Goal: Transaction & Acquisition: Purchase product/service

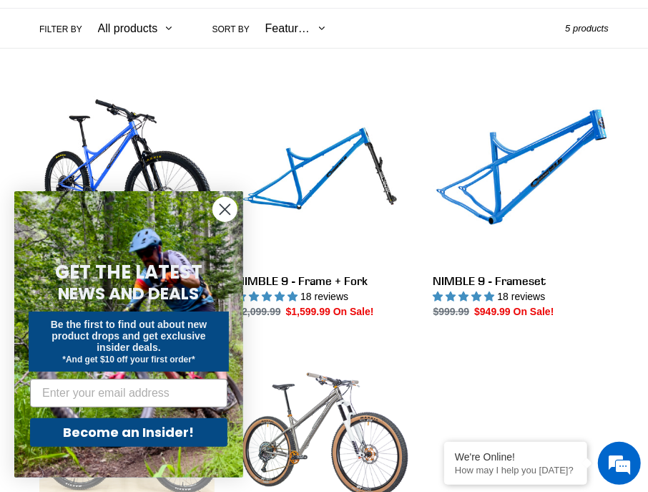
scroll to position [429, 0]
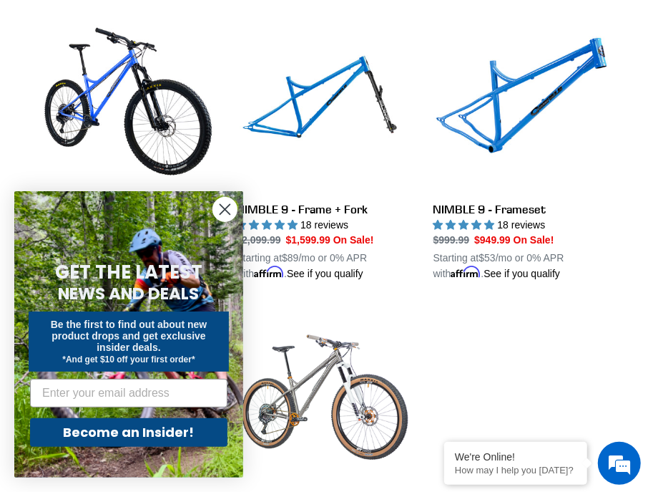
click at [232, 214] on circle "Close dialog" at bounding box center [225, 209] width 24 height 24
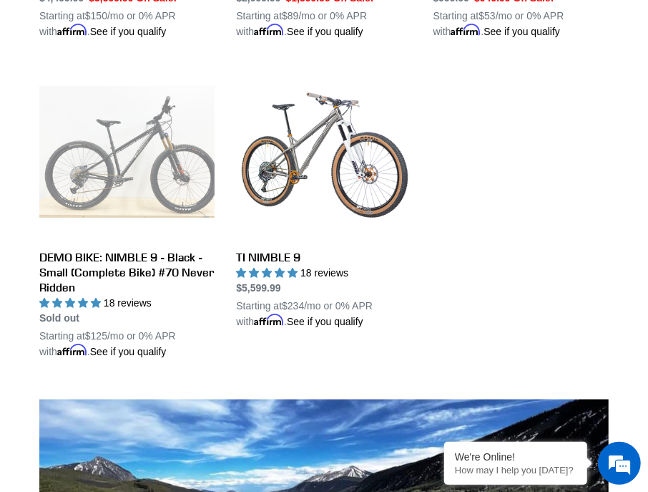
scroll to position [501, 0]
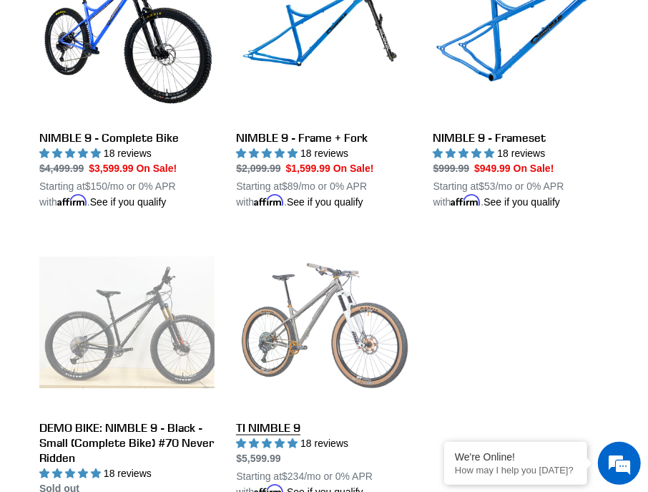
click at [298, 333] on link "TI NIMBLE 9" at bounding box center [323, 367] width 175 height 265
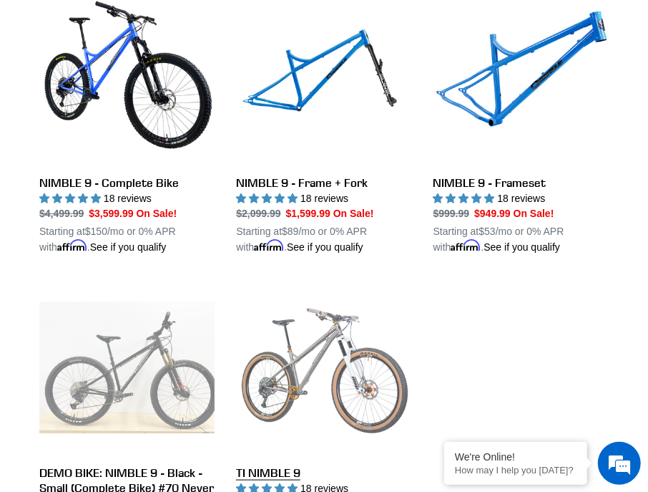
scroll to position [429, 0]
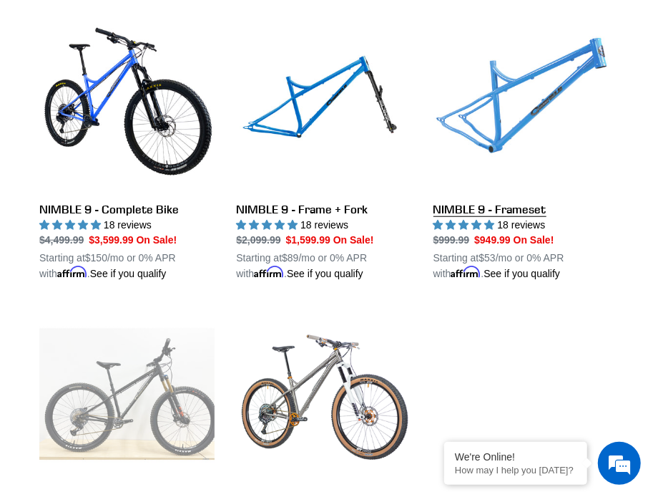
click at [507, 120] on link "NIMBLE 9 - Frameset" at bounding box center [521, 148] width 175 height 265
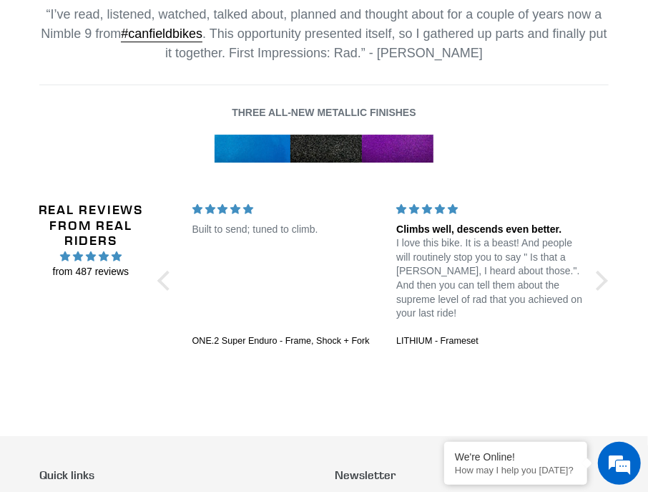
scroll to position [2075, 0]
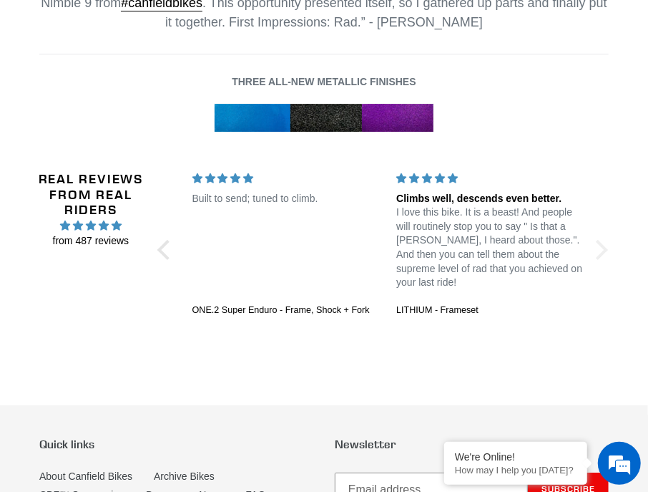
click at [601, 240] on div at bounding box center [598, 250] width 20 height 20
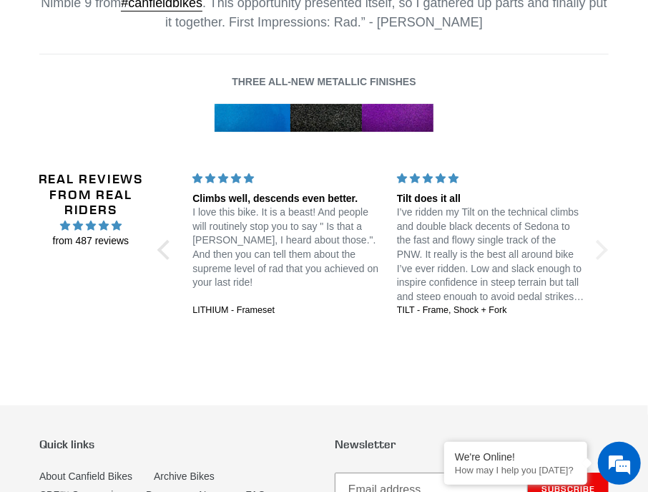
click at [601, 240] on div at bounding box center [598, 250] width 20 height 20
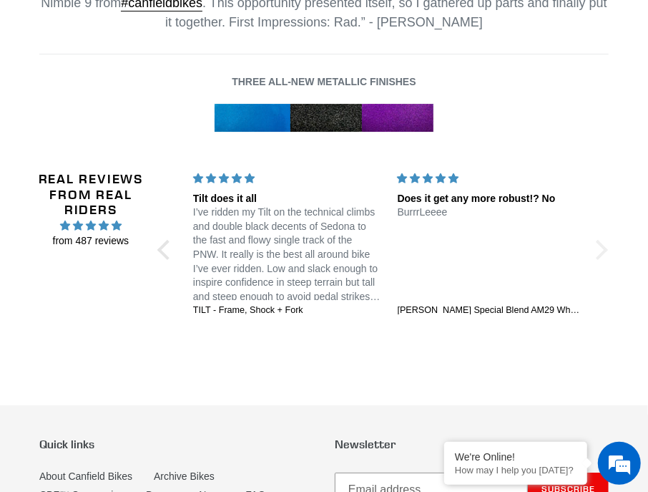
click at [601, 240] on div at bounding box center [598, 250] width 20 height 20
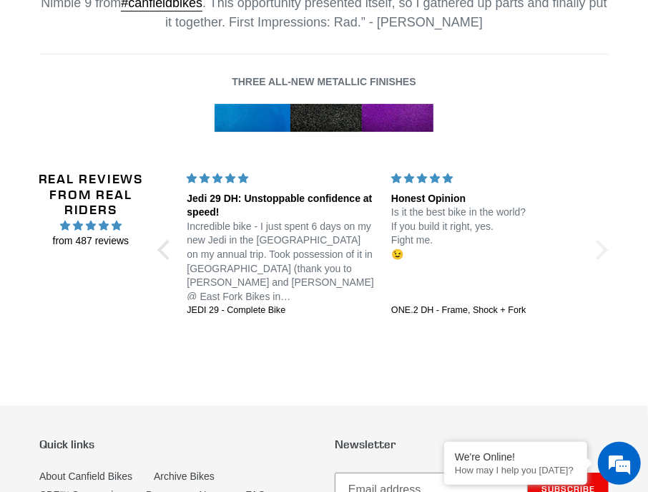
click at [601, 240] on div at bounding box center [598, 250] width 20 height 20
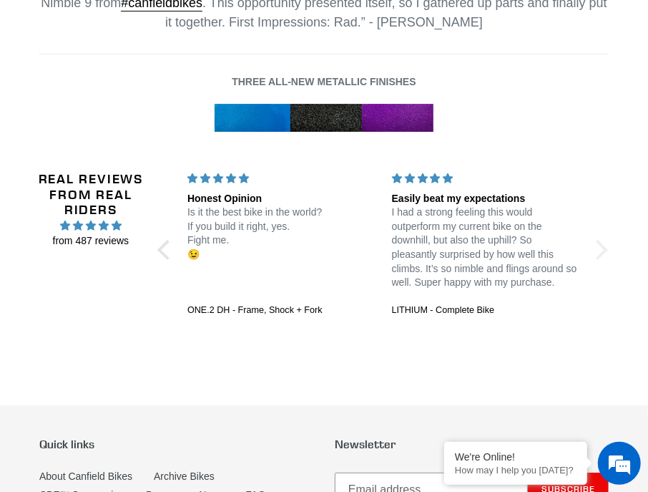
click at [601, 240] on div at bounding box center [598, 250] width 20 height 20
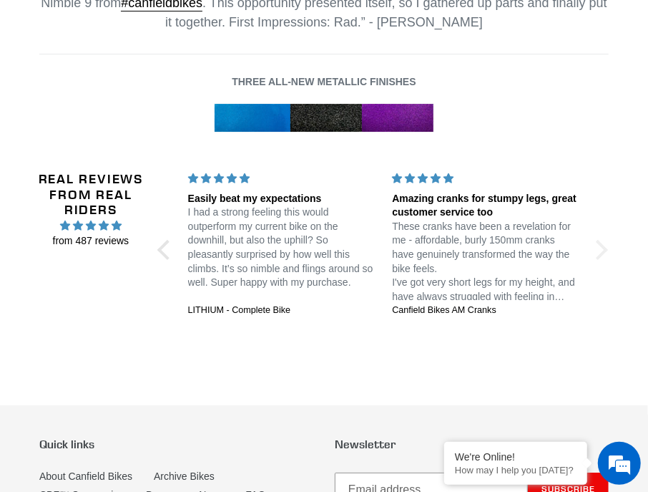
click at [601, 240] on div at bounding box center [598, 250] width 20 height 20
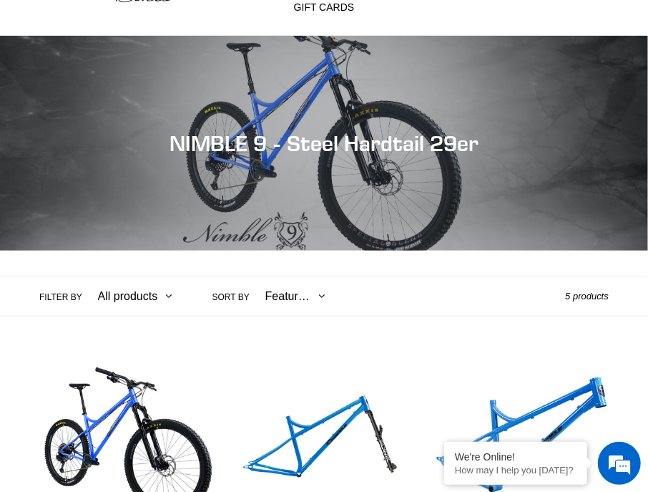
scroll to position [0, 0]
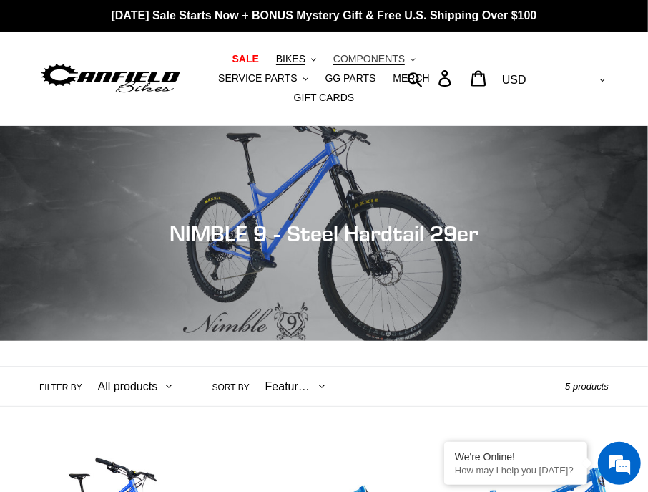
click at [333, 61] on span "COMPONENTS" at bounding box center [369, 59] width 72 height 12
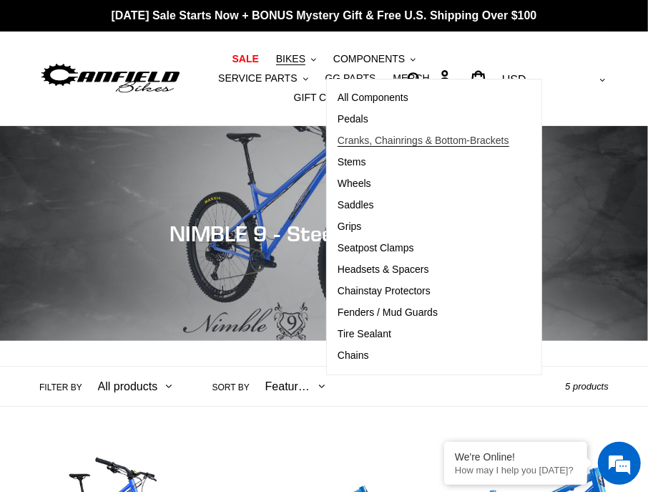
click at [338, 139] on span "Cranks, Chainrings & Bottom-Brackets" at bounding box center [424, 141] width 172 height 12
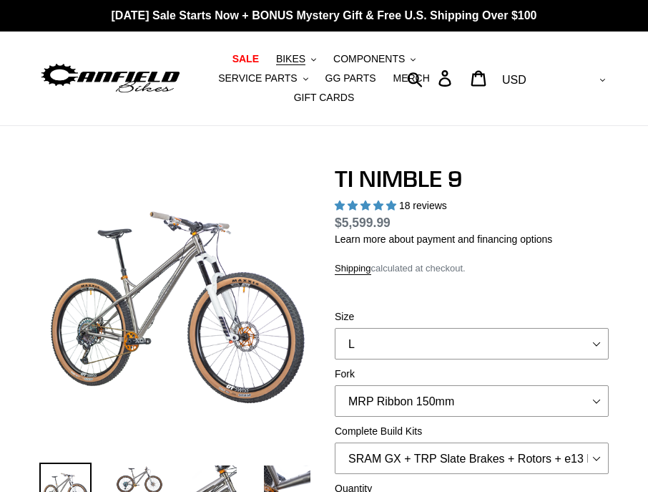
select select "highest-rating"
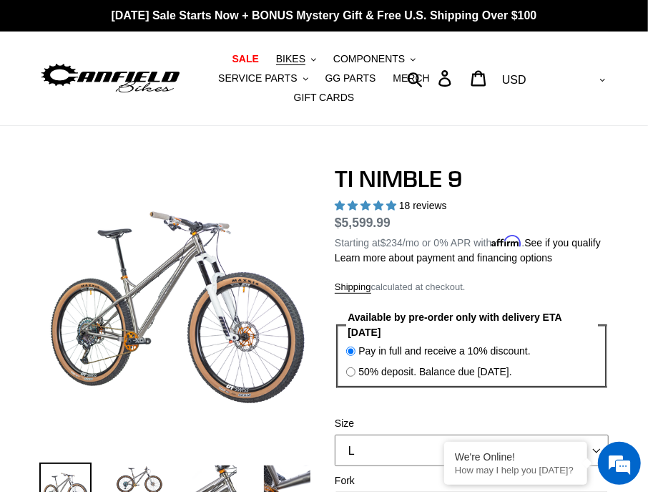
click at [459, 434] on select "S M L XL / XXL (Specify at checkout)" at bounding box center [472, 449] width 274 height 31
select select "M"
click at [335, 434] on select "S M L XL / XXL (Specify at checkout)" at bounding box center [472, 449] width 274 height 31
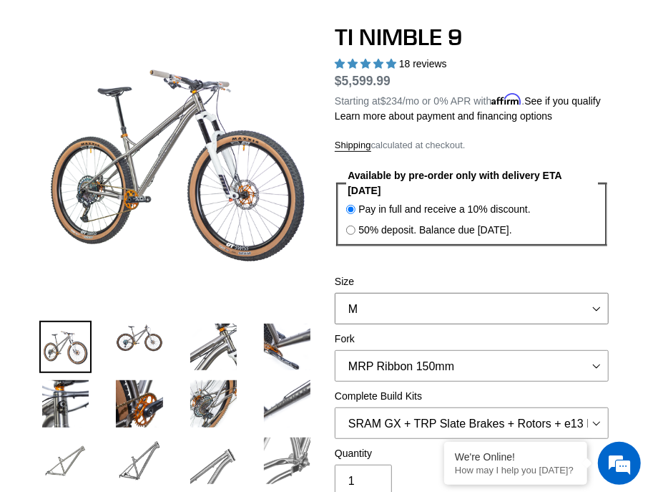
scroll to position [143, 0]
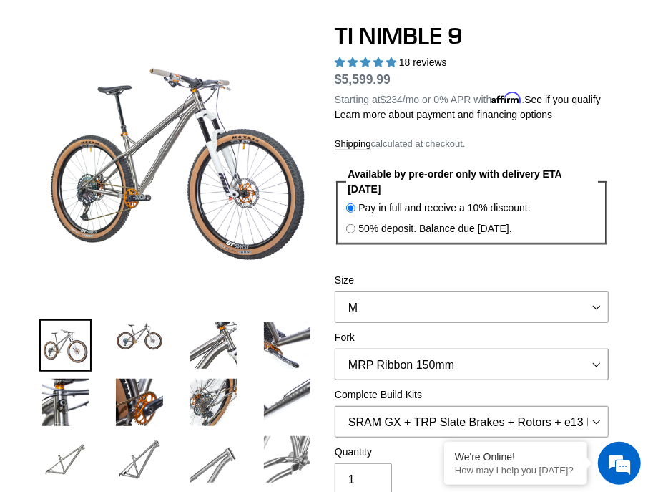
click at [565, 348] on select "MRP Ribbon 150mm RockShox Lyrik 150mm Fox Factory 36 150mm Cane Creek Helm 150m…" at bounding box center [472, 363] width 274 height 31
select select "Fork - None"
click at [335, 348] on select "MRP Ribbon 150mm RockShox Lyrik 150mm Fox Factory 36 150mm Cane Creek Helm 150m…" at bounding box center [472, 363] width 274 height 31
click at [544, 406] on select "SRAM GX + TRP Slate Brakes + Rotors + e13 LG-1 Wheels SHIMANO XT + SHIMANO brak…" at bounding box center [472, 421] width 274 height 31
click at [335, 406] on select "SRAM GX + TRP Slate Brakes + Rotors + e13 LG-1 Wheels SHIMANO XT + SHIMANO brak…" at bounding box center [472, 421] width 274 height 31
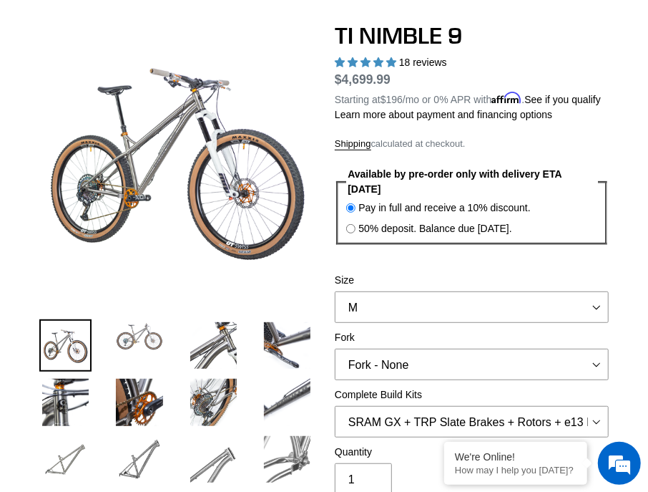
click at [138, 320] on img at bounding box center [139, 336] width 52 height 34
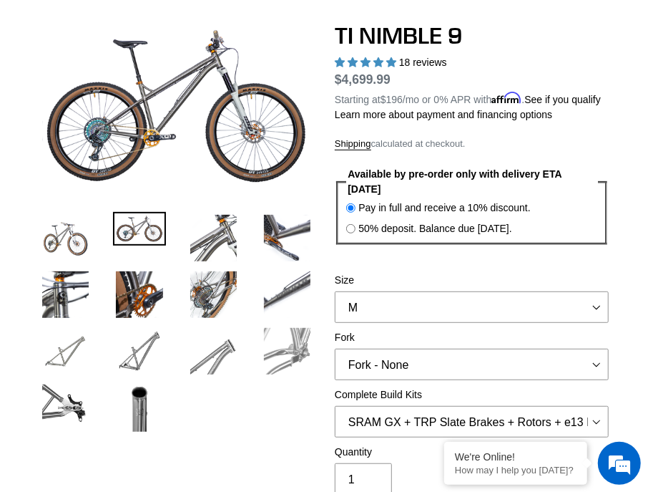
click at [299, 353] on img at bounding box center [287, 351] width 52 height 52
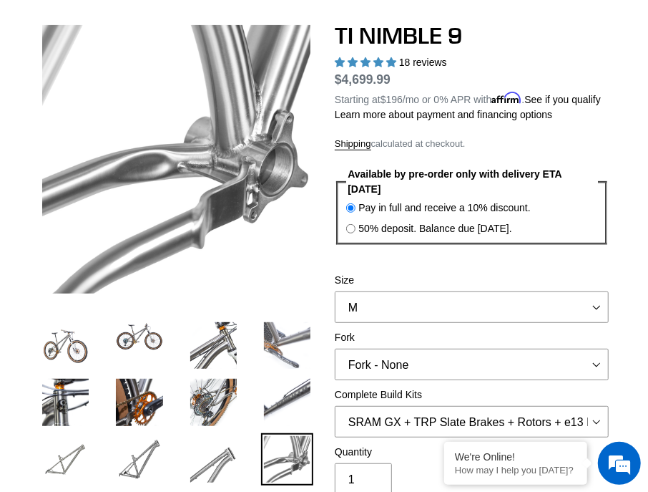
click at [295, 323] on img at bounding box center [287, 345] width 52 height 52
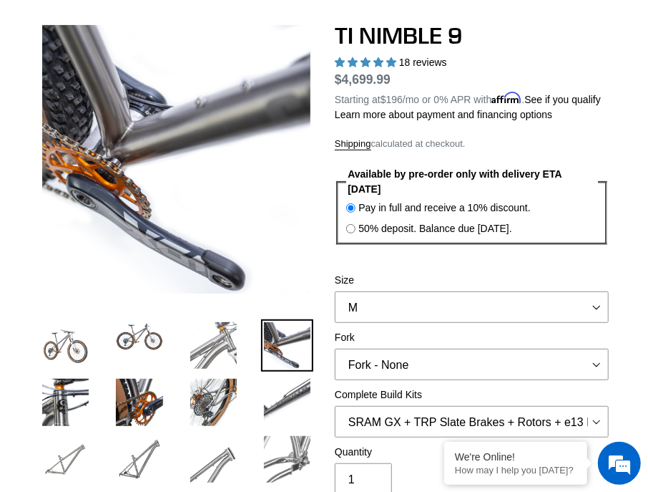
click at [230, 319] on img at bounding box center [213, 345] width 52 height 52
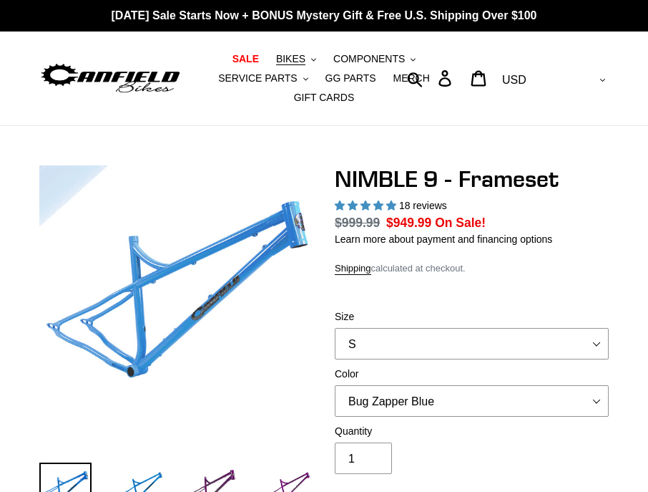
select select "highest-rating"
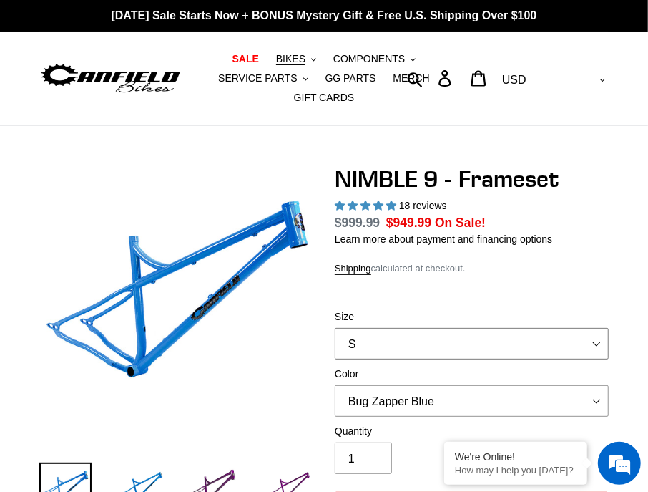
click at [407, 328] on select "S M L XL" at bounding box center [472, 343] width 274 height 31
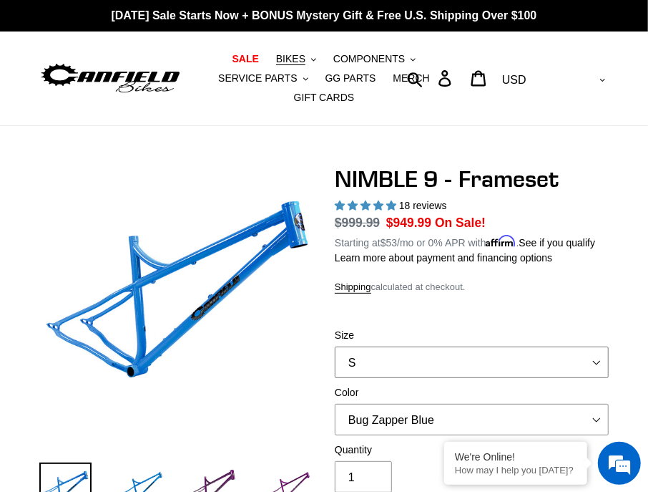
select select "M"
click at [335, 346] on select "S M L XL" at bounding box center [472, 361] width 274 height 31
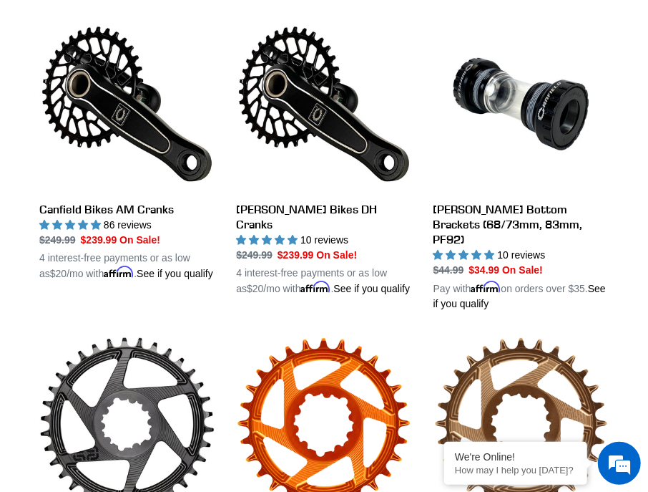
scroll to position [352, 0]
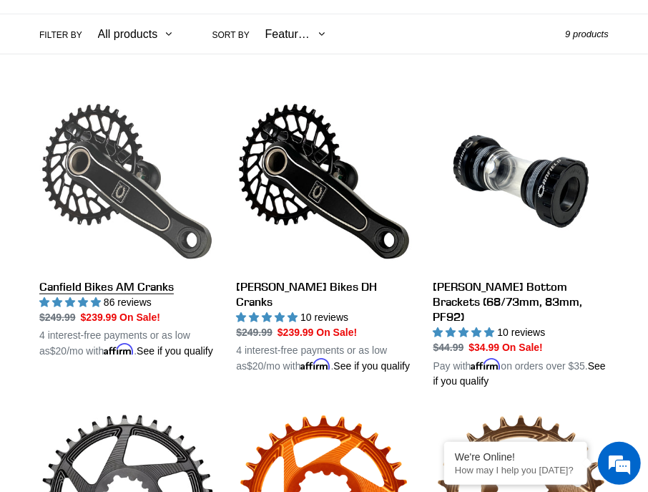
click at [142, 175] on link "Canfield Bikes AM Cranks" at bounding box center [126, 226] width 175 height 265
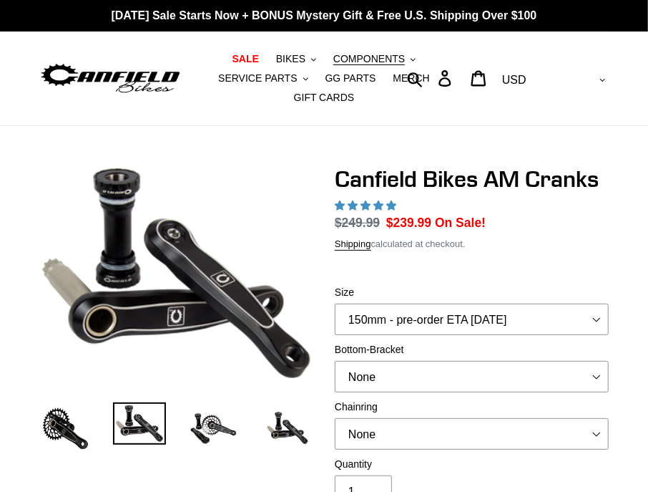
select select "highest-rating"
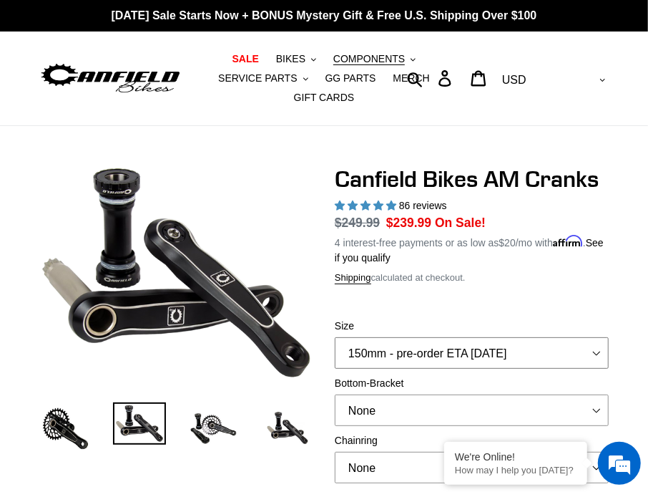
click at [390, 337] on select "150mm - pre-order ETA [DATE] 155mm - pre-order ETA [DATE] 160mm - pre-order ETA…" at bounding box center [472, 352] width 274 height 31
select select "165mm - pre-order ETA [DATE]"
click at [335, 337] on select "150mm - pre-order ETA [DATE] 155mm - pre-order ETA [DATE] 160mm - pre-order ETA…" at bounding box center [472, 352] width 274 height 31
click at [214, 405] on img at bounding box center [213, 428] width 52 height 52
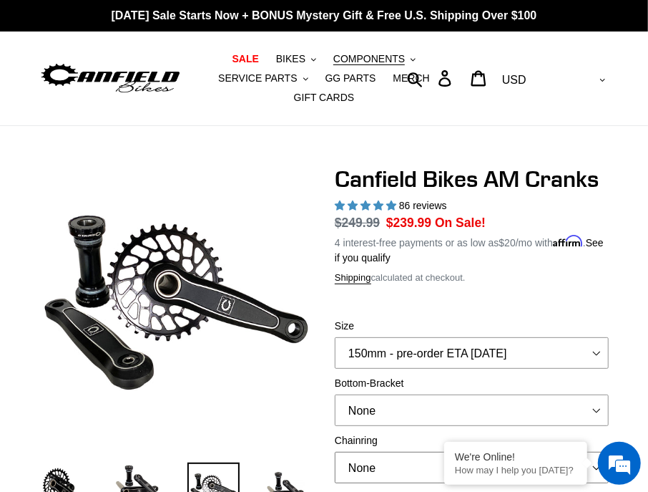
click at [381, 451] on select "None 30t Round (Boost 148) 30t Oval (Boost 148) 32t Round (Boost 148) 32t Oval …" at bounding box center [472, 466] width 274 height 31
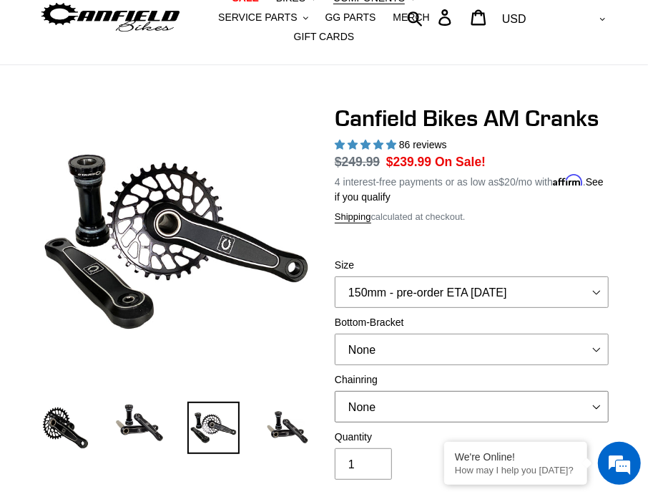
scroll to position [72, 0]
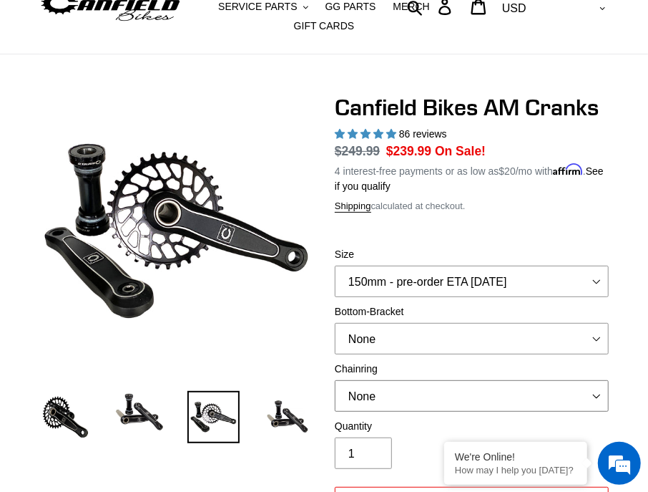
click at [392, 380] on select "None 30t Round (Boost 148) 30t Oval (Boost 148) 32t Round (Boost 148) 32t Oval …" at bounding box center [472, 395] width 274 height 31
select select "32t Round (Boost 148)"
click at [335, 380] on select "None 30t Round (Boost 148) 30t Oval (Boost 148) 32t Round (Boost 148) 32t Oval …" at bounding box center [472, 395] width 274 height 31
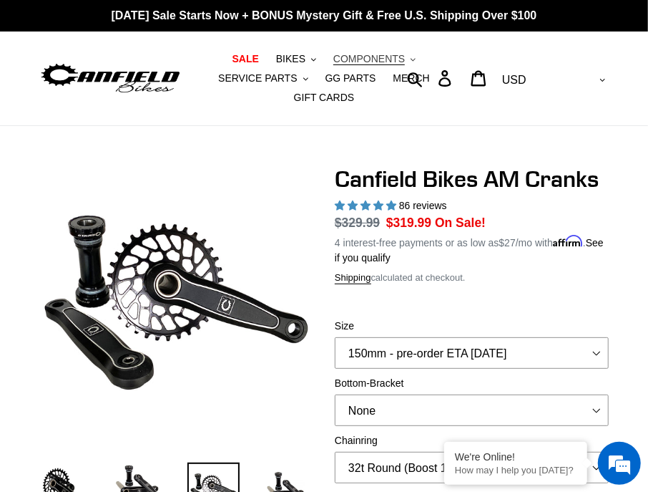
click at [333, 59] on span "COMPONENTS" at bounding box center [369, 59] width 72 height 12
